Goal: Task Accomplishment & Management: Use online tool/utility

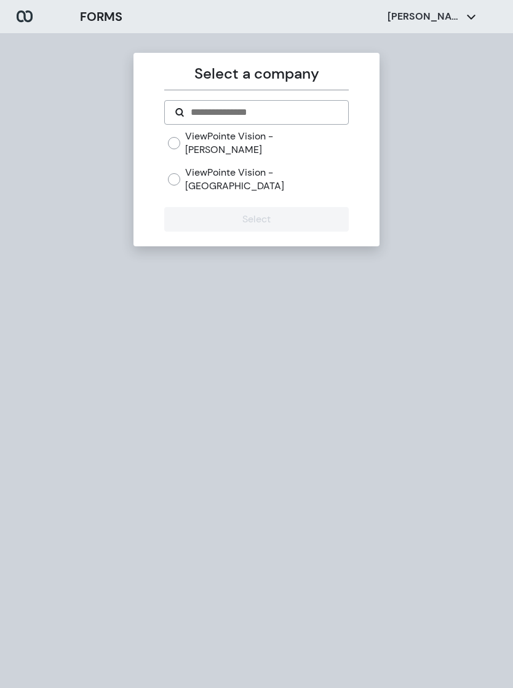
click at [188, 149] on div "ViewPointe Vision - [PERSON_NAME] ViewPointe Vision - [GEOGRAPHIC_DATA]" at bounding box center [258, 161] width 180 height 63
click at [160, 159] on div "Select a company ViewPointe Vision - [PERSON_NAME] ViewPointe Vision - [GEOGRAP…" at bounding box center [256, 150] width 246 height 194
click at [165, 151] on div "ViewPointe Vision - [PERSON_NAME] ViewPointe Vision - [GEOGRAPHIC_DATA]" at bounding box center [256, 166] width 184 height 73
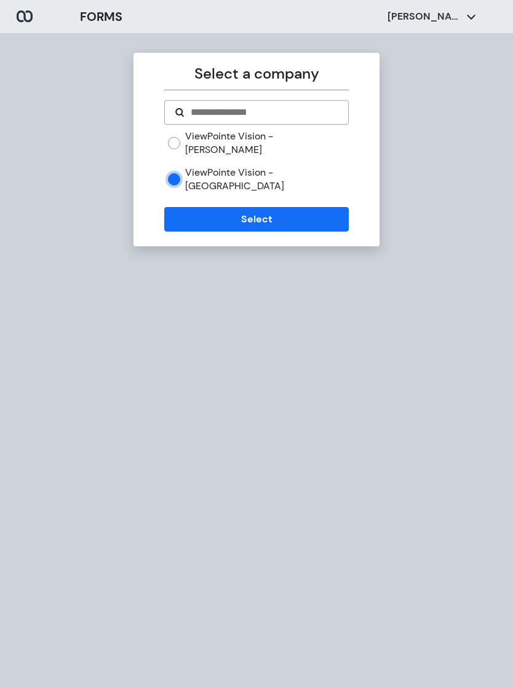
click at [209, 207] on button "Select" at bounding box center [256, 219] width 184 height 25
